Goal: Task Accomplishment & Management: Manage account settings

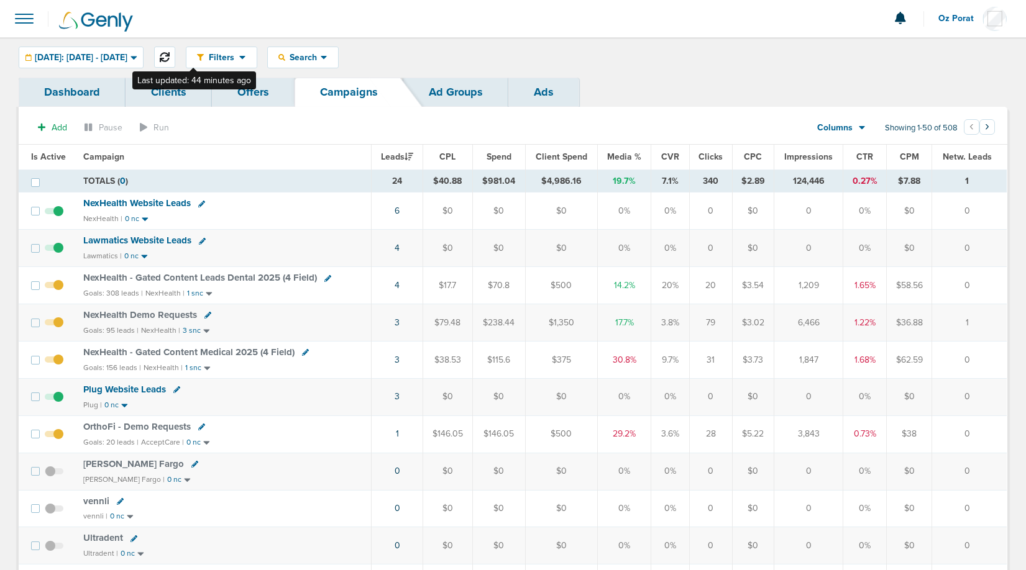
click at [175, 58] on button at bounding box center [164, 57] width 21 height 21
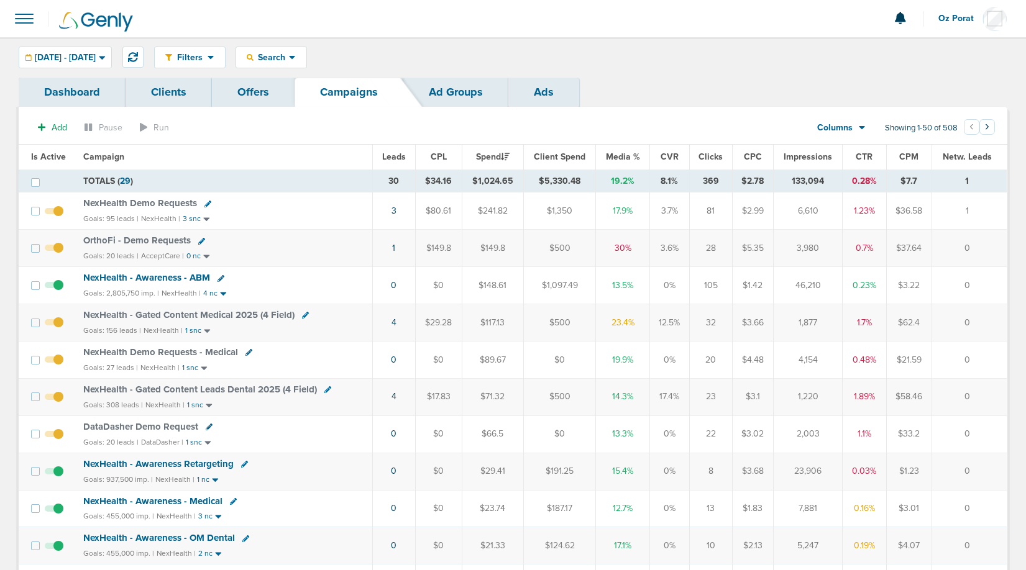
click at [957, 20] on span "Oz Porat" at bounding box center [960, 18] width 44 height 9
click at [925, 55] on link "Sign Out" at bounding box center [945, 54] width 124 height 16
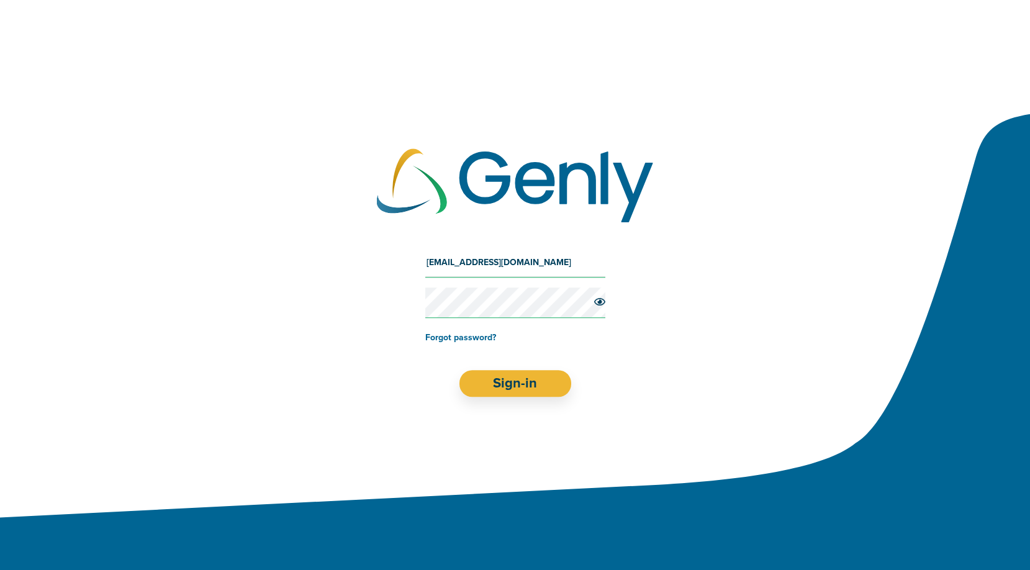
click at [540, 259] on input "[EMAIL_ADDRESS][DOMAIN_NAME]" at bounding box center [515, 263] width 180 height 30
type input "[EMAIL_ADDRESS][DOMAIN_NAME]"
click at [517, 383] on button "Sign-in" at bounding box center [515, 383] width 112 height 27
